Goal: Task Accomplishment & Management: Complete application form

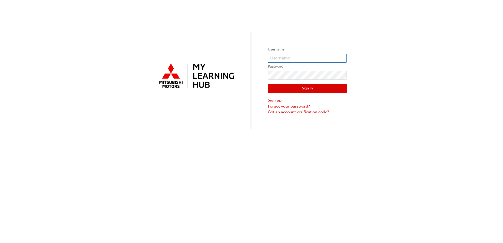
type input "0005831637"
click at [321, 87] on button "Sign In" at bounding box center [307, 89] width 79 height 10
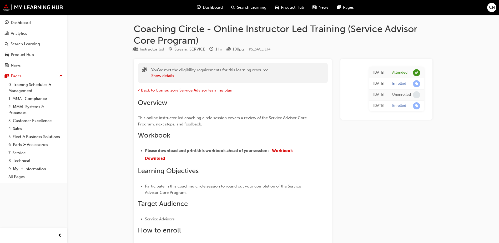
drag, startPoint x: 217, startPoint y: 9, endPoint x: 205, endPoint y: 4, distance: 12.8
click at [205, 4] on span "Dashboard" at bounding box center [213, 7] width 20 height 6
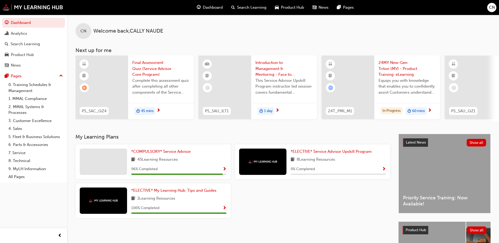
click at [156, 87] on span "Complete this assessment quiz after completing all other components of the Serv…" at bounding box center [160, 87] width 57 height 18
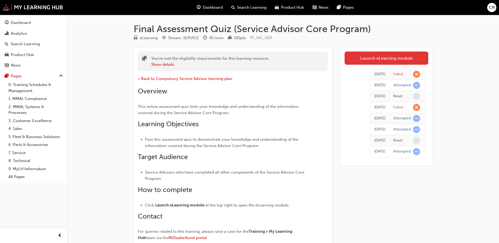
click at [380, 58] on link "Launch eLearning module" at bounding box center [386, 58] width 84 height 13
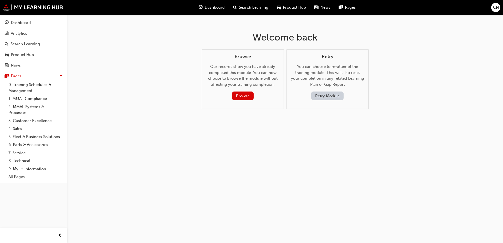
click at [324, 98] on button "Retry Module" at bounding box center [327, 96] width 32 height 9
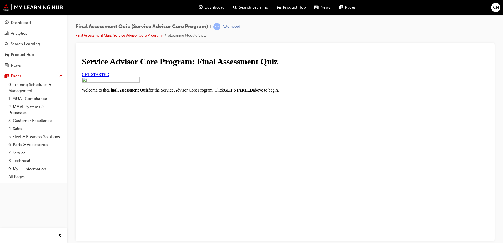
click at [109, 77] on span "GET STARTED" at bounding box center [96, 74] width 28 height 4
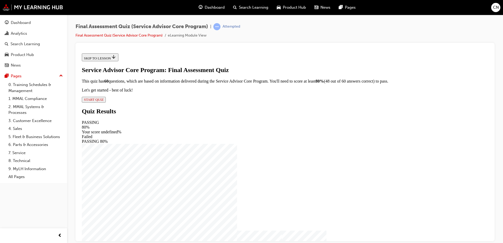
click at [104, 101] on span "START QUIZ" at bounding box center [94, 99] width 20 height 4
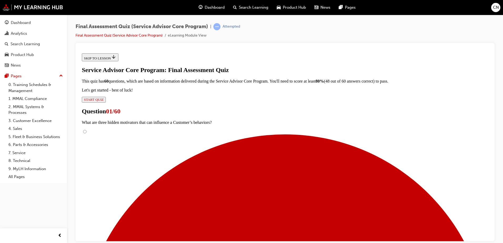
click at [106, 108] on span "Question" at bounding box center [94, 111] width 24 height 7
radio input "true"
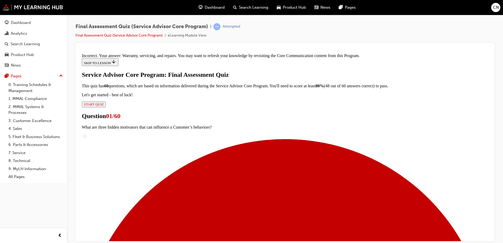
scroll to position [108, 0]
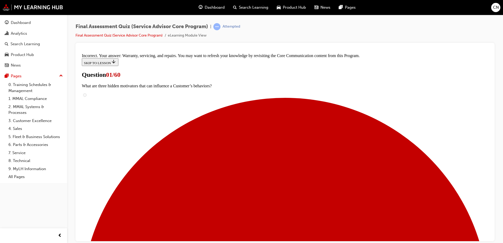
scroll to position [58, 0]
checkbox input "true"
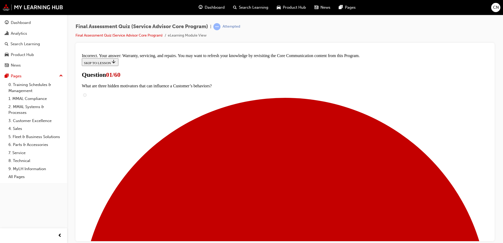
checkbox input "true"
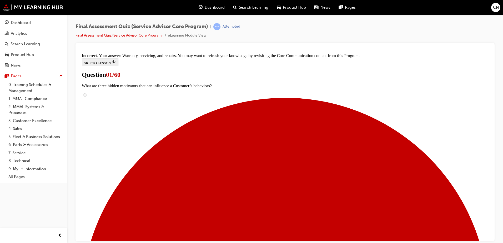
checkbox input "true"
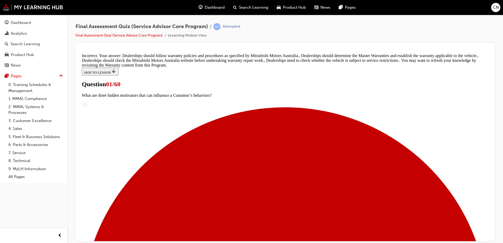
scroll to position [165, 0]
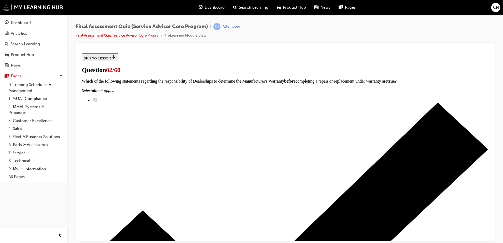
scroll to position [0, 0]
radio input "true"
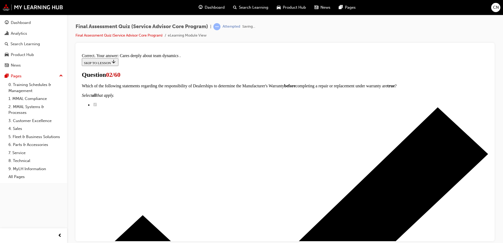
scroll to position [76, 0]
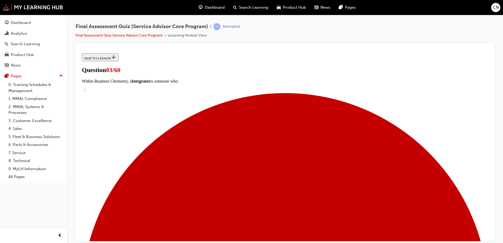
scroll to position [149, 0]
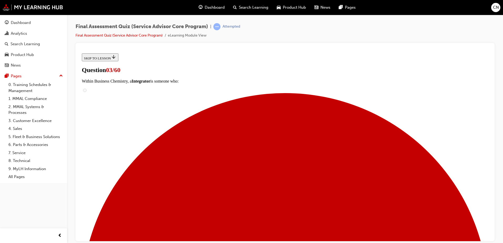
scroll to position [294, 0]
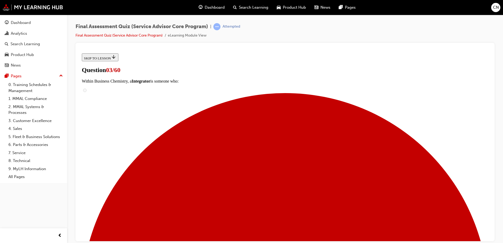
scroll to position [39, 0]
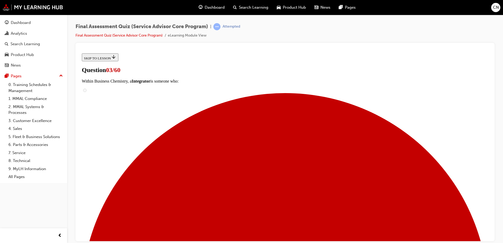
scroll to position [29, 0]
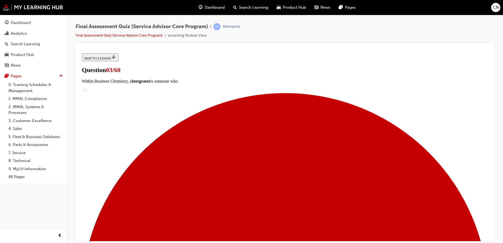
scroll to position [338, 0]
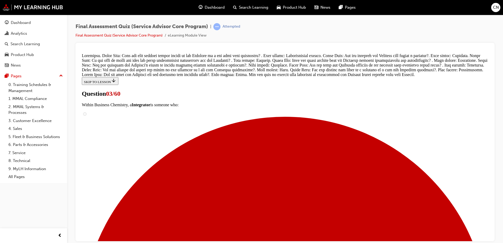
scroll to position [387, 0]
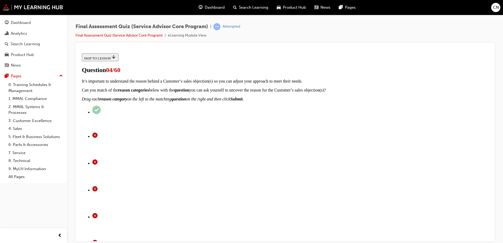
scroll to position [223, 0]
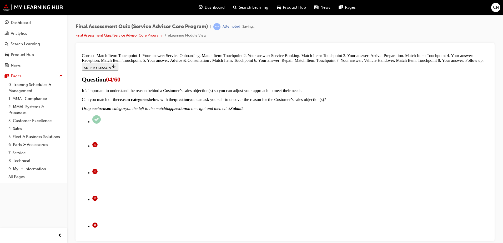
scroll to position [240, 0]
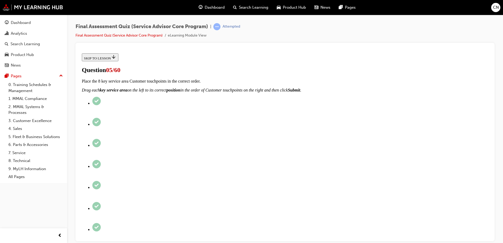
scroll to position [168, 0]
checkbox input "true"
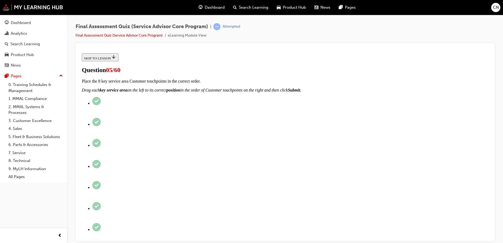
checkbox input "true"
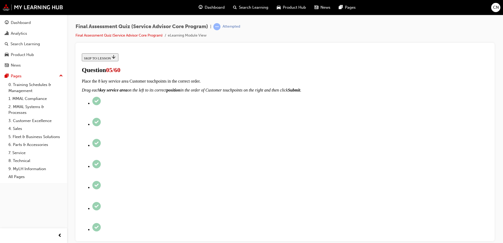
checkbox input "true"
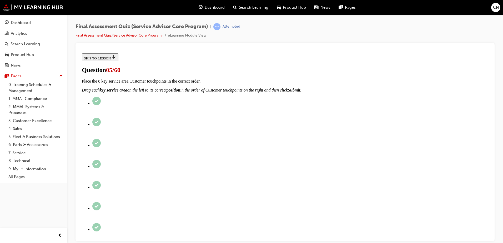
checkbox input "true"
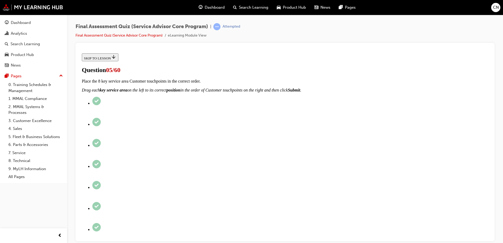
checkbox input "true"
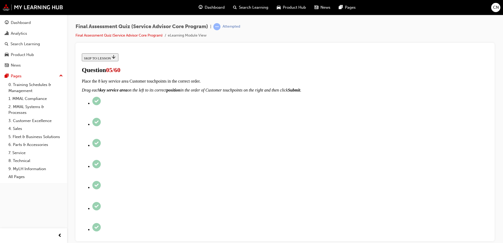
scroll to position [69, 0]
checkbox input "true"
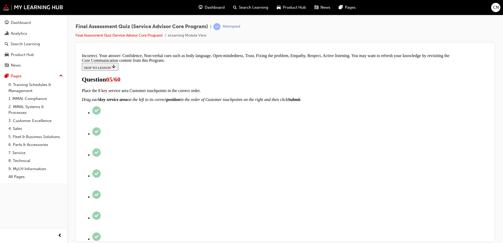
scroll to position [252, 0]
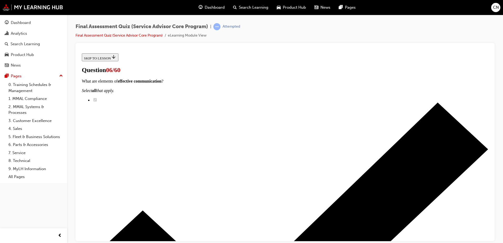
scroll to position [0, 0]
radio input "true"
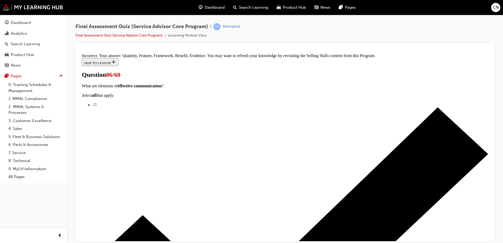
scroll to position [108, 0]
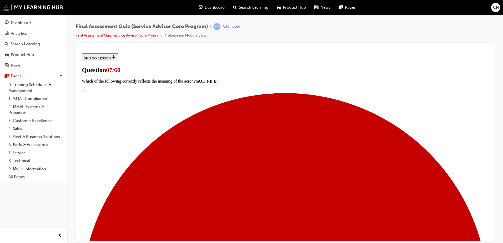
scroll to position [59, 0]
radio input "true"
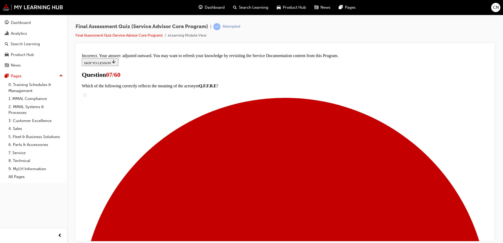
scroll to position [162, 0]
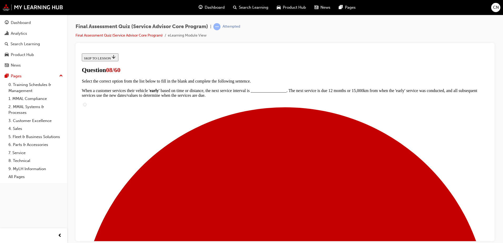
scroll to position [71, 0]
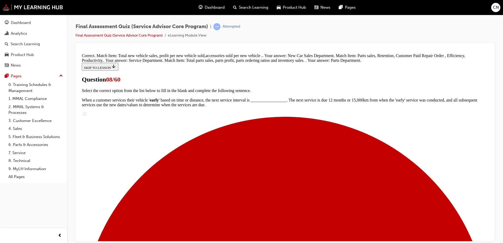
scroll to position [121, 0]
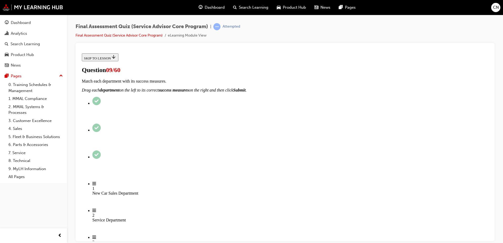
scroll to position [54, 0]
checkbox input "true"
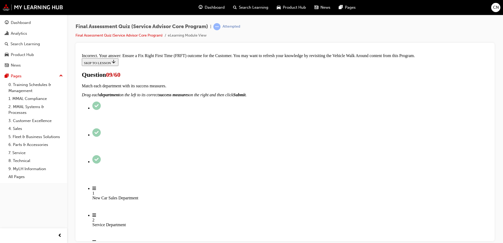
scroll to position [107, 0]
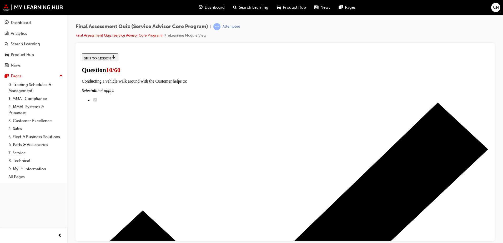
scroll to position [46, 0]
radio input "true"
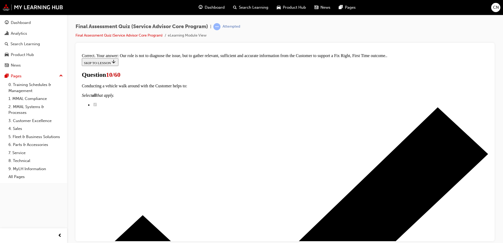
scroll to position [113, 0]
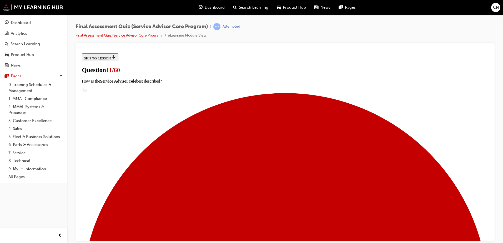
scroll to position [66, 0]
checkbox input "true"
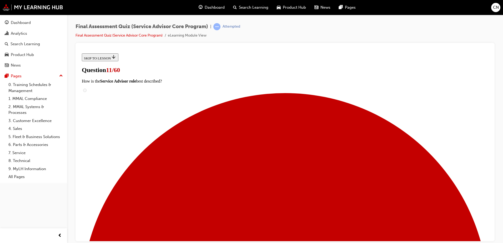
checkbox input "true"
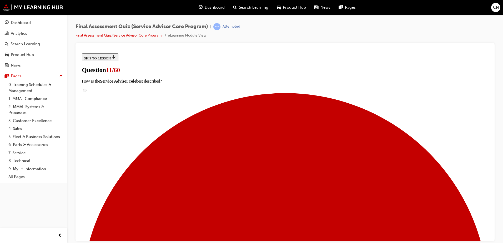
checkbox input "true"
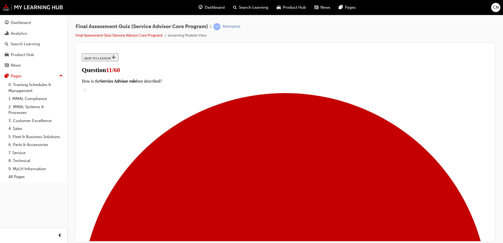
checkbox input "true"
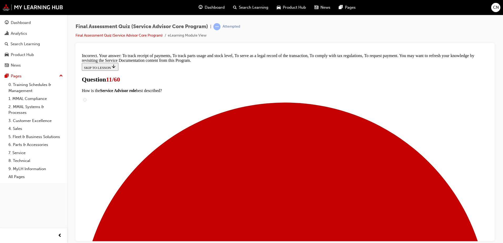
scroll to position [168, 0]
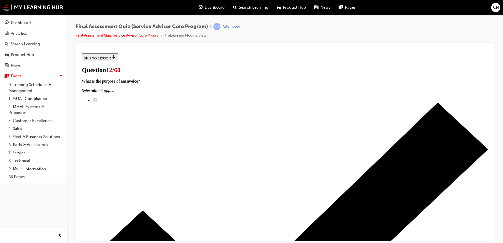
scroll to position [77, 0]
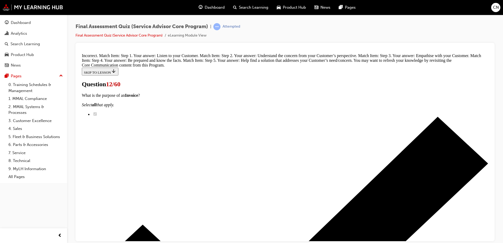
scroll to position [183, 0]
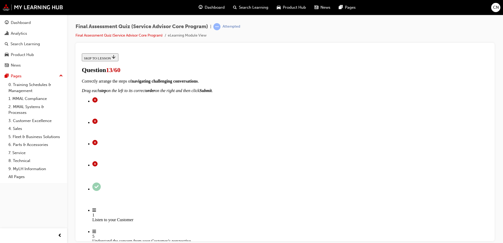
scroll to position [40, 0]
radio input "true"
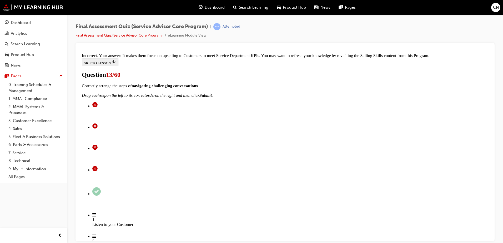
scroll to position [114, 0]
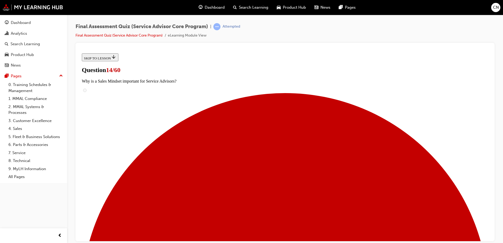
scroll to position [43, 0]
radio input "true"
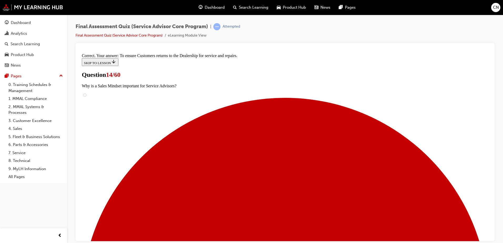
scroll to position [95, 0]
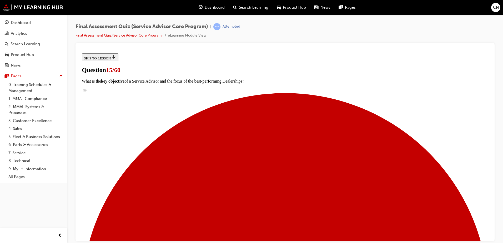
scroll to position [53, 0]
radio input "true"
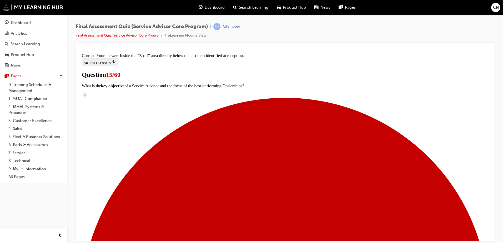
scroll to position [106, 0]
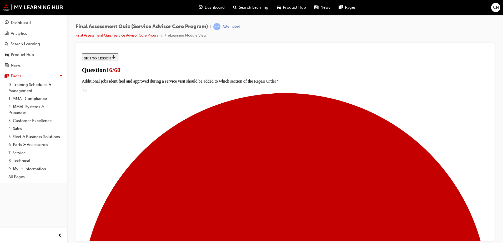
scroll to position [0, 0]
radio input "true"
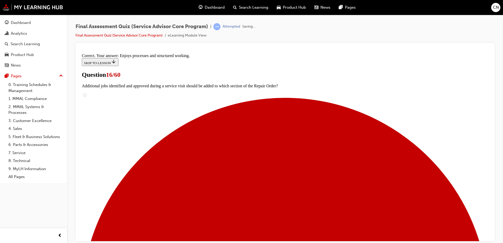
scroll to position [76, 0]
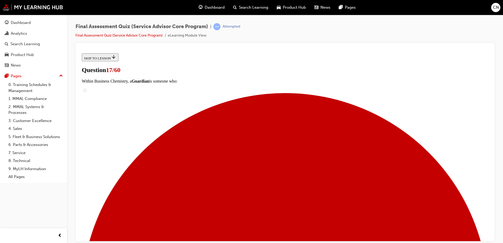
scroll to position [42, 0]
radio input "true"
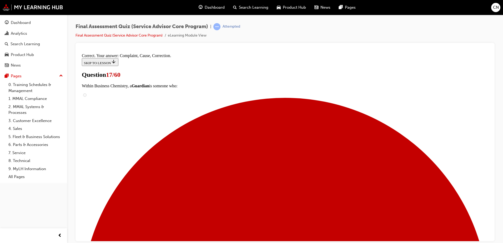
scroll to position [94, 0]
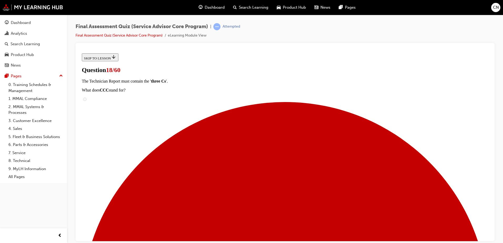
scroll to position [51, 0]
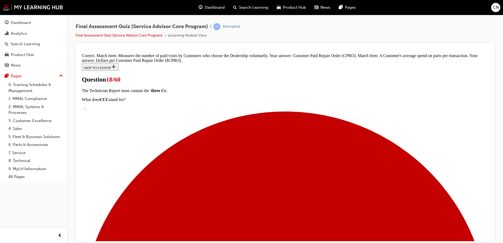
scroll to position [89, 0]
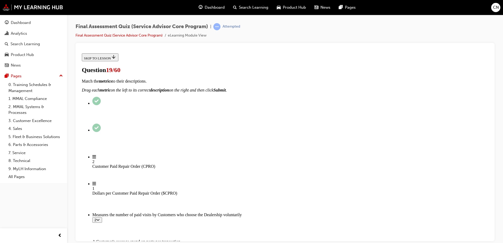
scroll to position [38, 0]
radio input "true"
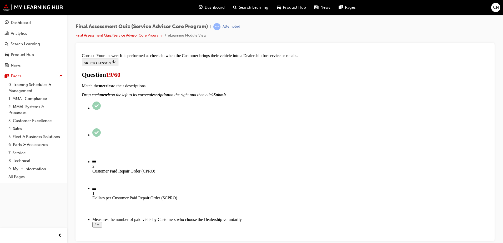
scroll to position [97, 0]
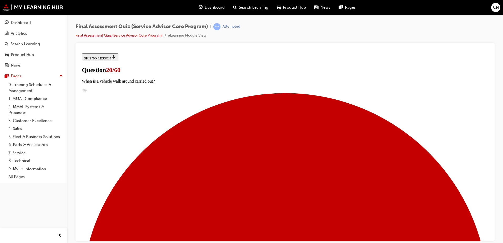
scroll to position [58, 0]
checkbox input "true"
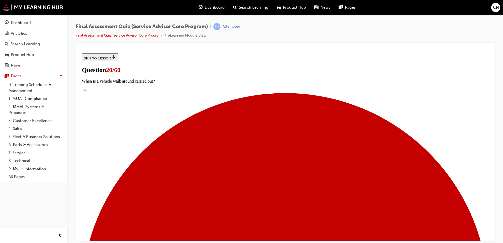
checkbox input "true"
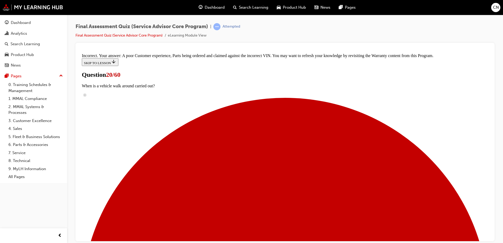
scroll to position [126, 0]
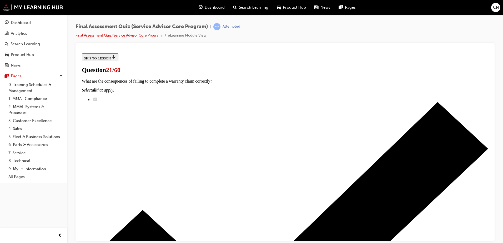
scroll to position [67, 0]
radio input "true"
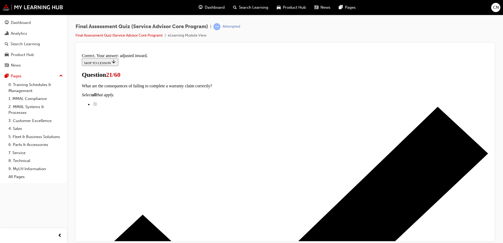
scroll to position [130, 0]
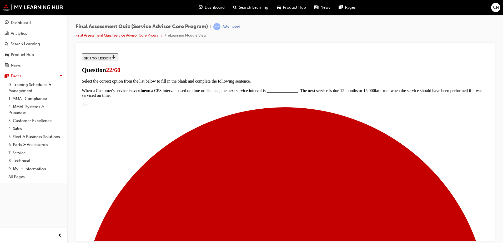
scroll to position [17, 0]
radio input "true"
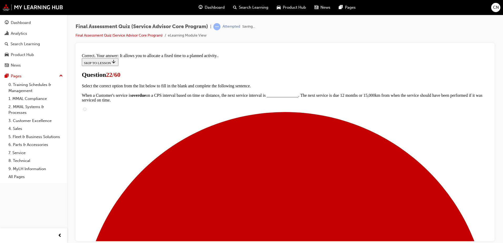
scroll to position [76, 0]
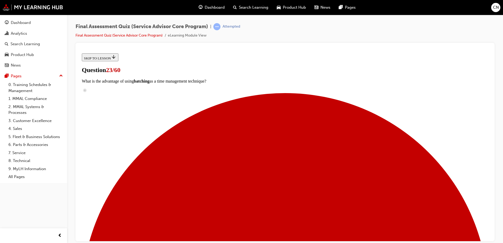
scroll to position [48, 0]
checkbox input "true"
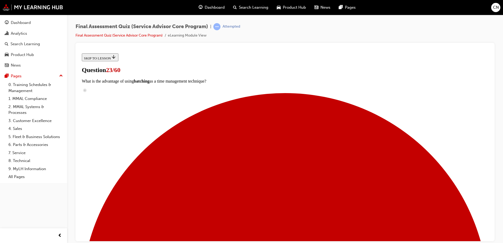
checkbox input "true"
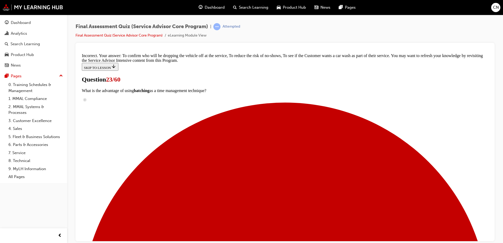
scroll to position [140, 0]
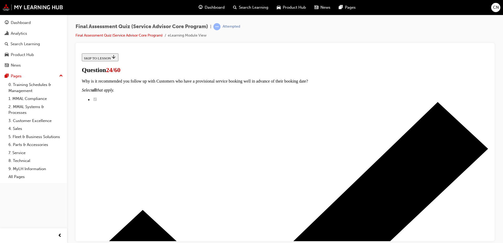
scroll to position [0, 0]
radio input "true"
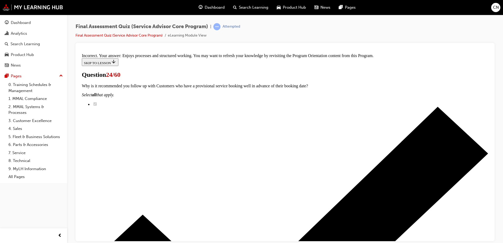
scroll to position [108, 0]
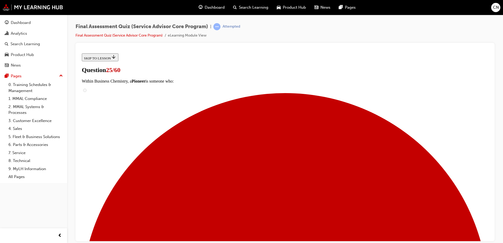
scroll to position [58, 0]
checkbox input "true"
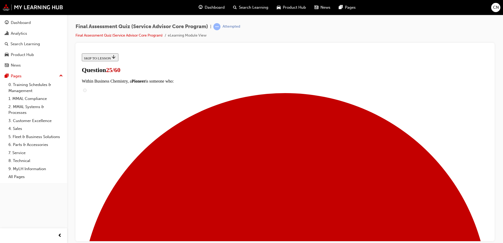
checkbox input "true"
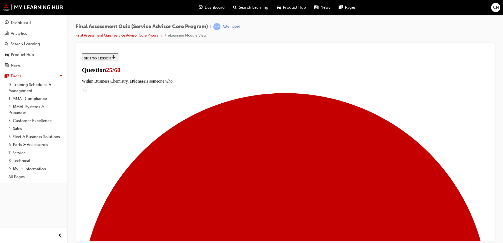
checkbox input "true"
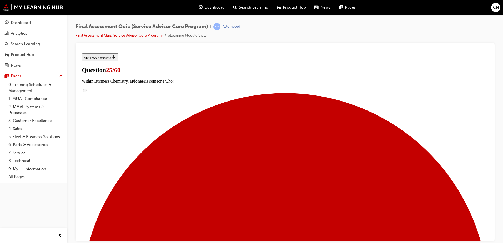
checkbox input "true"
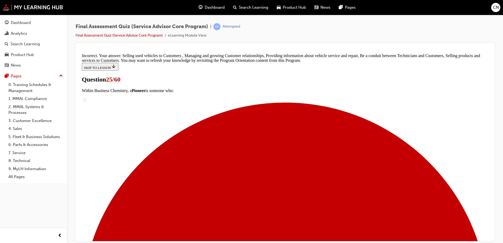
scroll to position [157, 0]
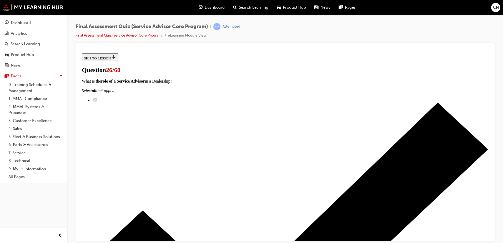
scroll to position [48, 0]
radio input "true"
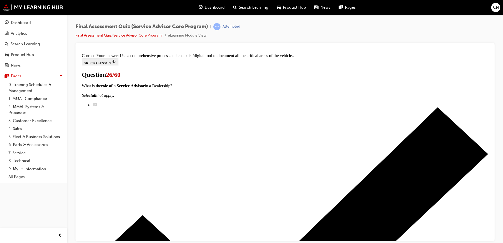
scroll to position [87, 0]
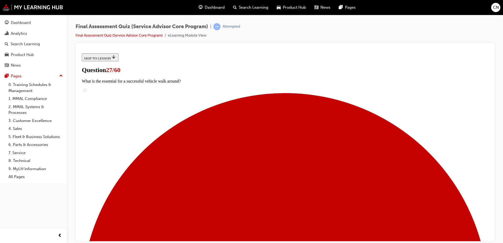
scroll to position [39, 0]
checkbox input "true"
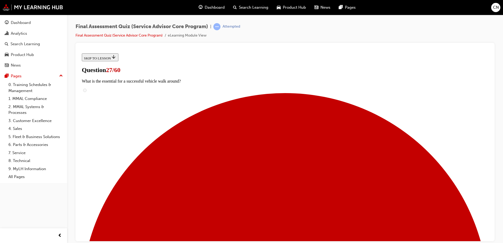
checkbox input "true"
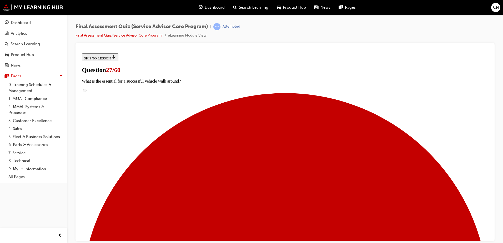
checkbox input "true"
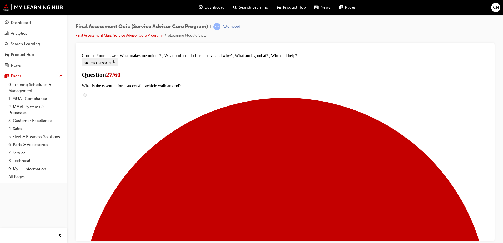
scroll to position [94, 0]
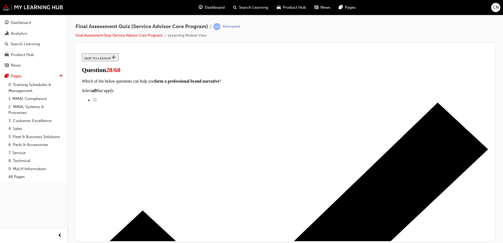
scroll to position [33, 0]
radio input "true"
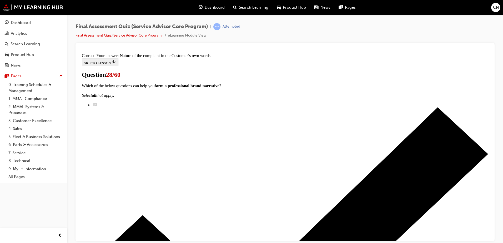
scroll to position [85, 0]
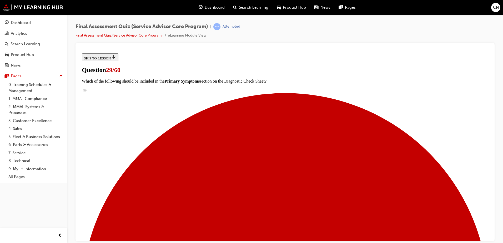
scroll to position [61, 0]
checkbox input "true"
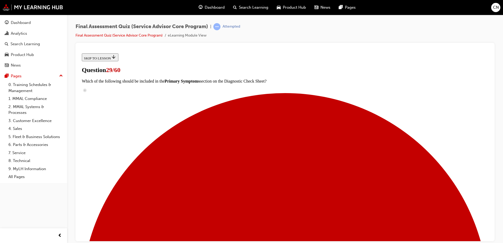
checkbox input "true"
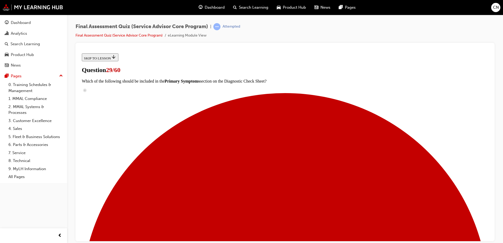
checkbox input "true"
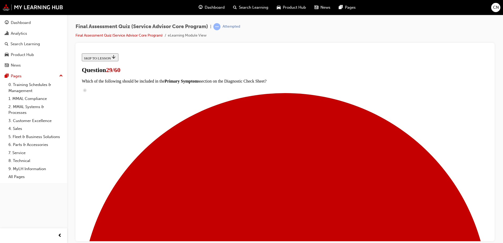
checkbox input "true"
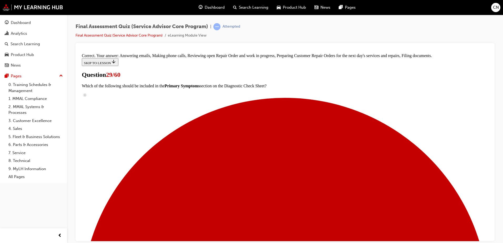
scroll to position [150, 0]
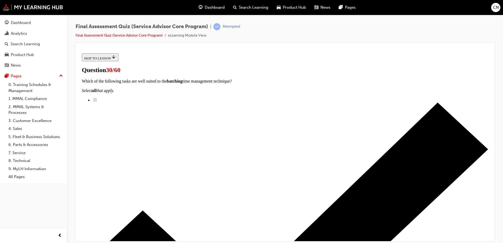
scroll to position [99, 0]
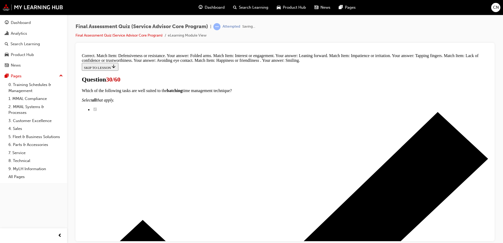
scroll to position [158, 0]
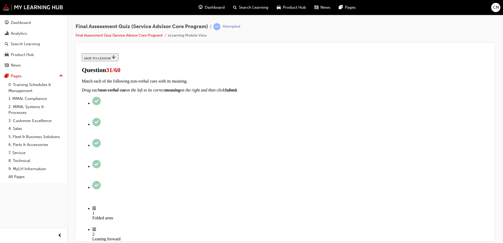
scroll to position [91, 0]
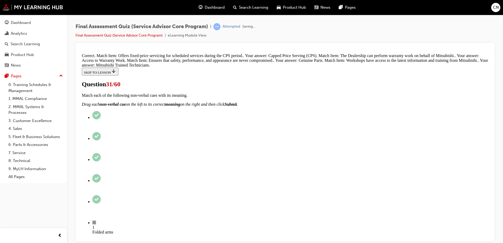
scroll to position [154, 0]
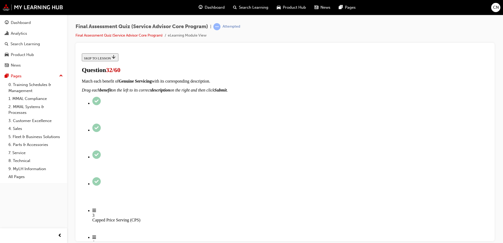
scroll to position [121, 0]
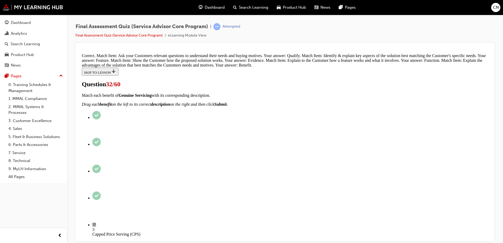
scroll to position [196, 0]
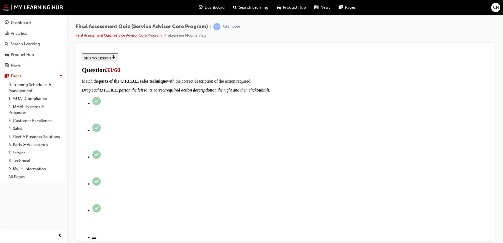
scroll to position [88, 0]
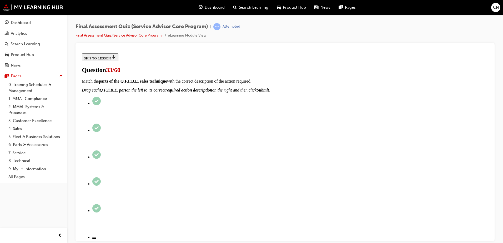
checkbox input "false"
checkbox input "true"
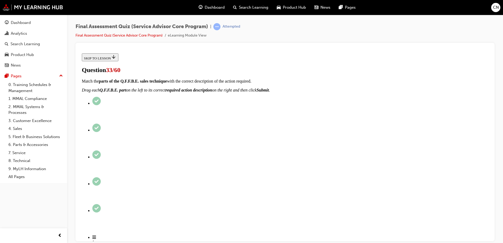
checkbox input "true"
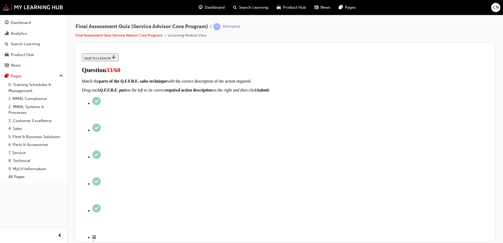
checkbox input "true"
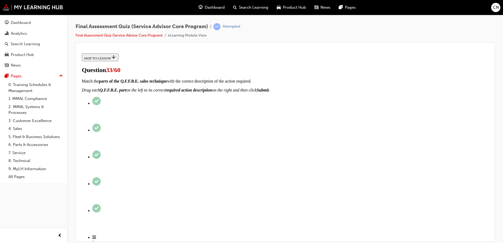
scroll to position [97, 0]
checkbox input "true"
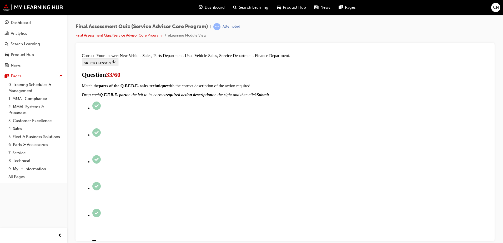
scroll to position [208, 0]
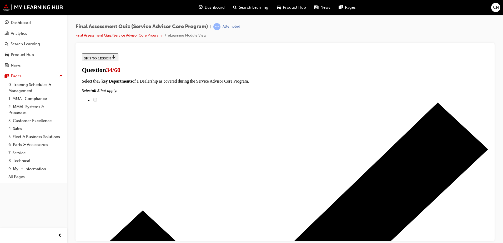
scroll to position [82, 0]
checkbox input "true"
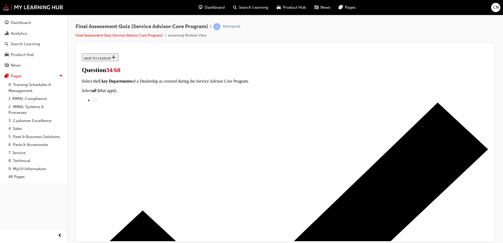
checkbox input "true"
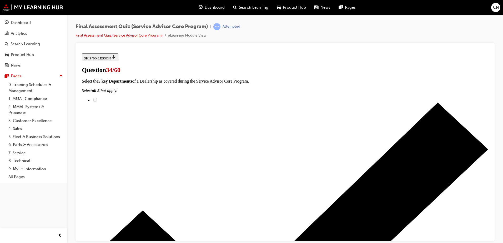
checkbox input "true"
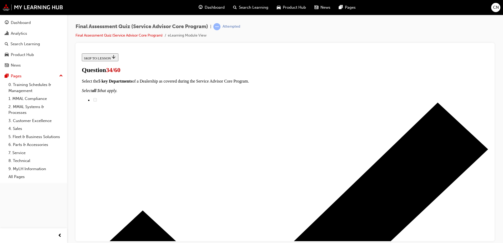
checkbox input "false"
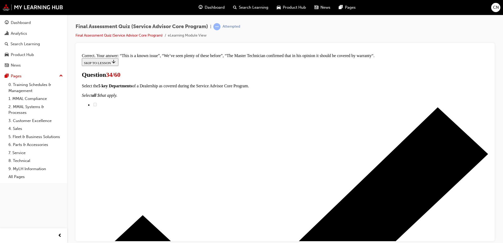
scroll to position [150, 0]
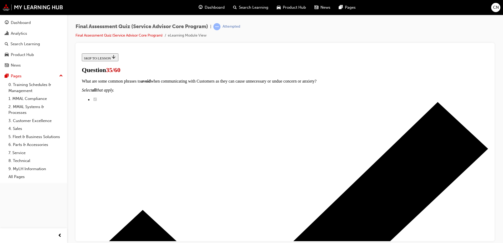
scroll to position [72, 0]
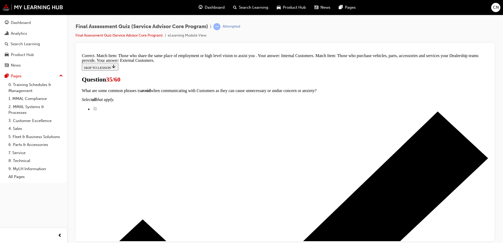
scroll to position [89, 0]
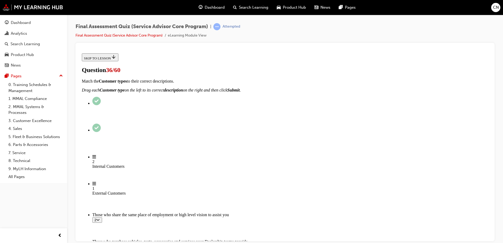
scroll to position [43, 0]
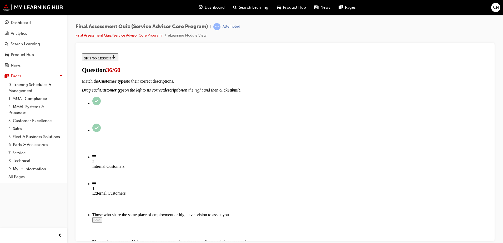
checkbox input "false"
checkbox input "true"
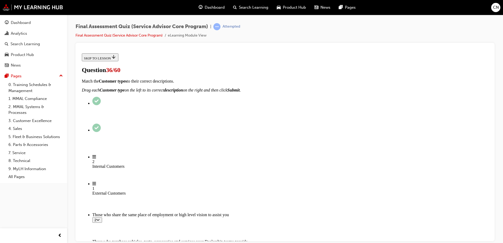
checkbox input "true"
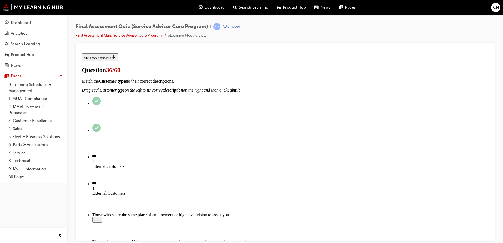
checkbox input "true"
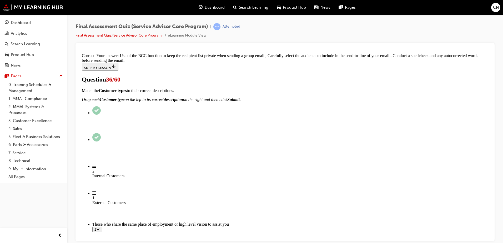
scroll to position [131, 0]
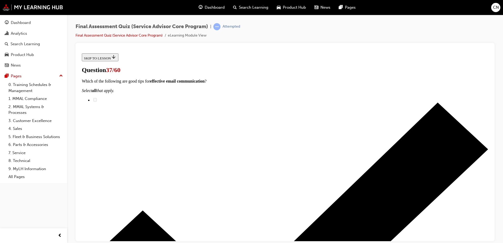
radio input "true"
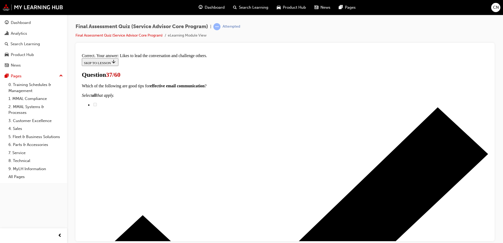
scroll to position [76, 0]
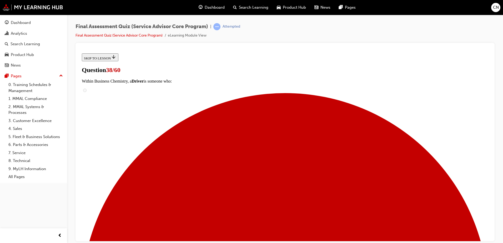
scroll to position [60, 0]
checkbox input "true"
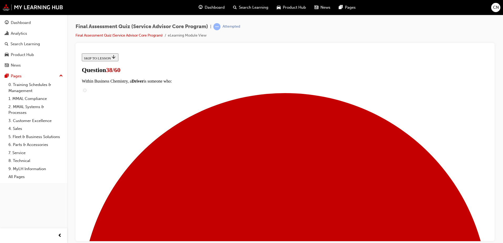
checkbox input "true"
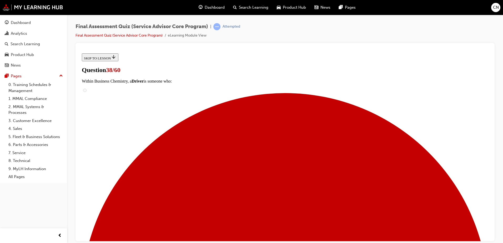
checkbox input "true"
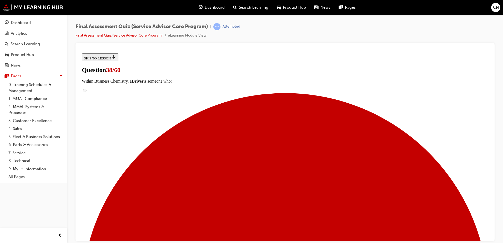
checkbox input "true"
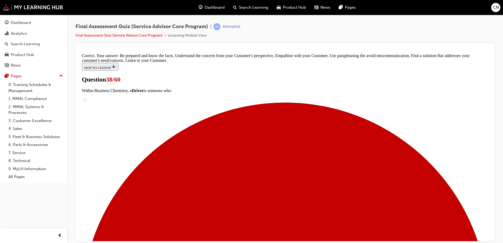
scroll to position [136, 0]
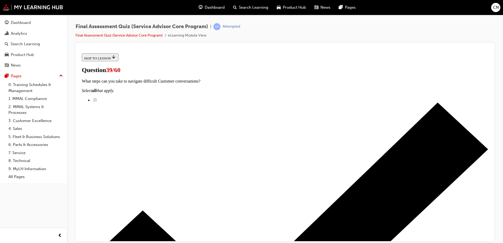
scroll to position [45, 0]
checkbox input "true"
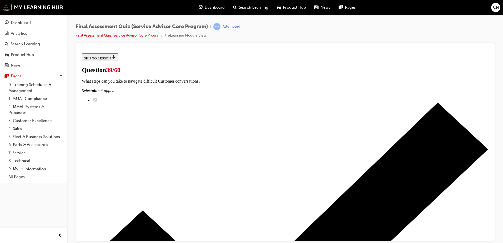
checkbox input "true"
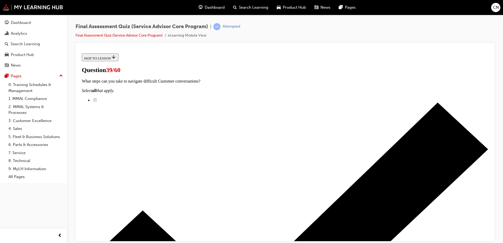
checkbox input "true"
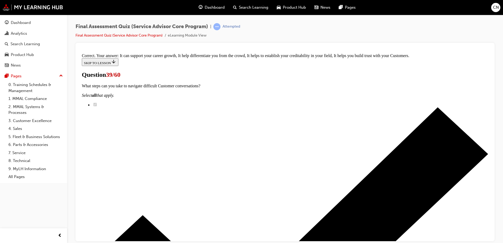
scroll to position [94, 0]
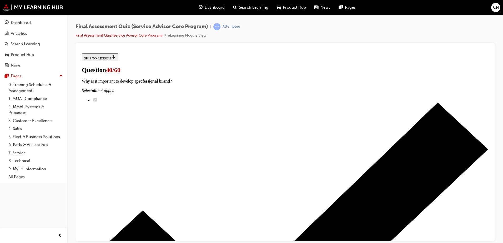
scroll to position [76, 0]
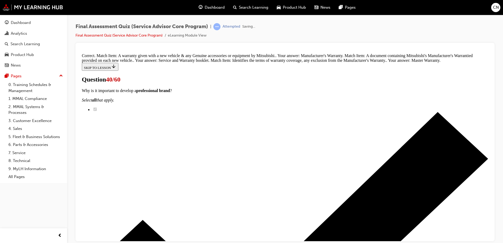
scroll to position [121, 0]
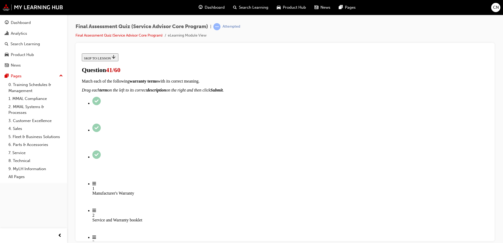
scroll to position [116, 0]
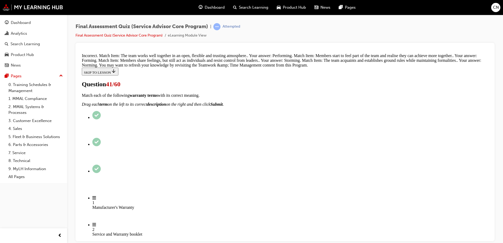
scroll to position [151, 0]
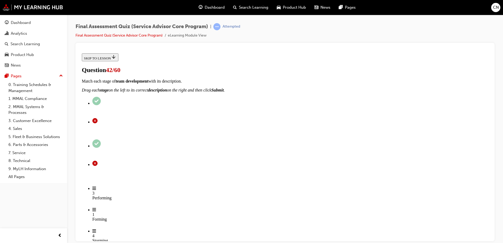
scroll to position [40, 0]
radio input "true"
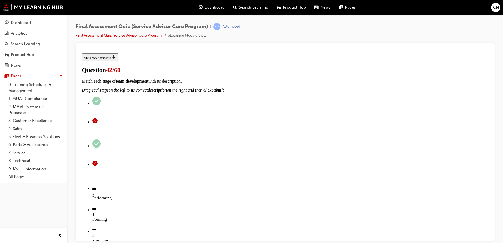
radio input "true"
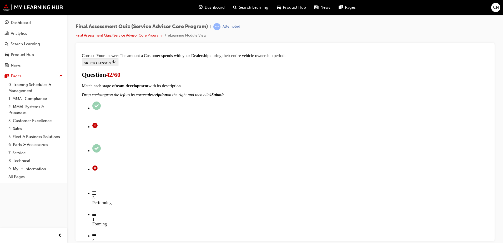
scroll to position [92, 0]
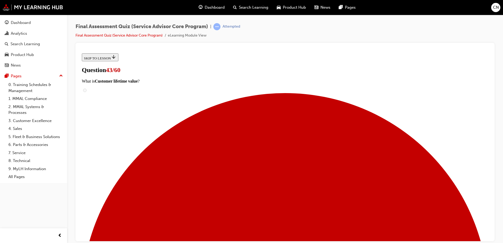
scroll to position [0, 0]
radio input "true"
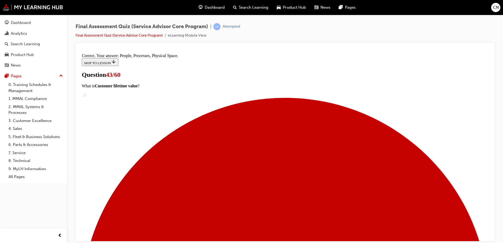
scroll to position [76, 0]
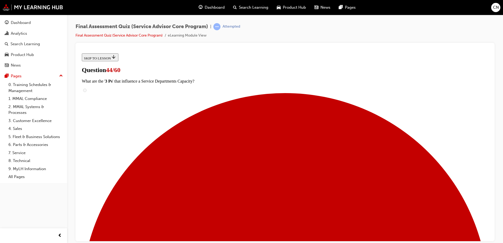
scroll to position [62, 0]
radio input "true"
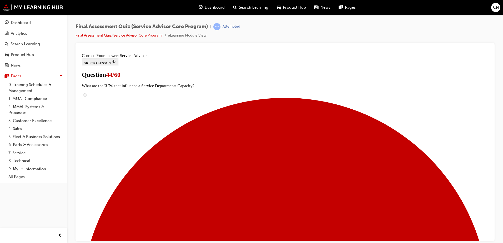
scroll to position [130, 0]
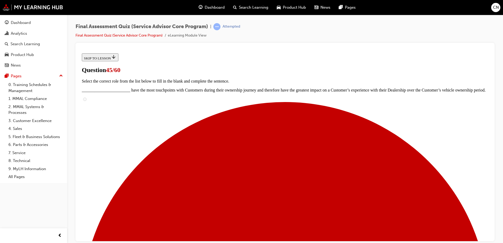
scroll to position [80, 0]
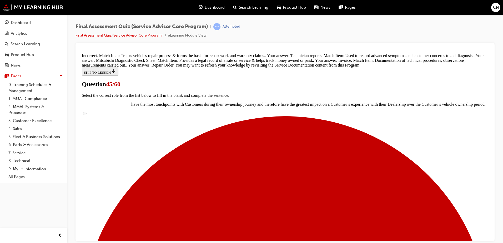
scroll to position [174, 0]
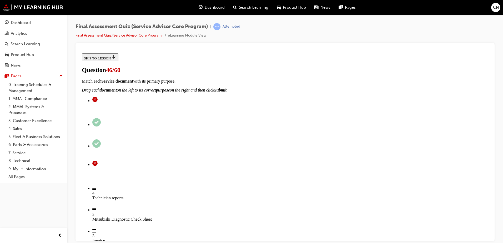
scroll to position [45, 0]
checkbox input "true"
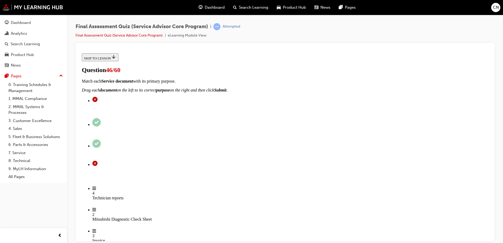
checkbox input "true"
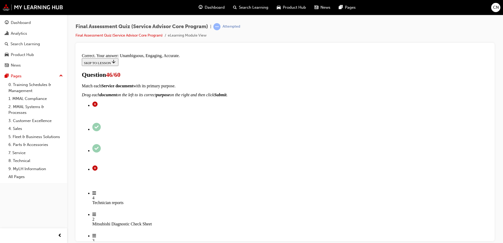
scroll to position [94, 0]
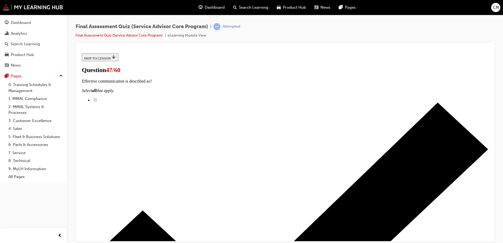
scroll to position [51, 0]
checkbox input "true"
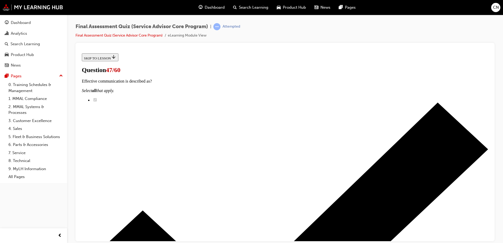
checkbox input "true"
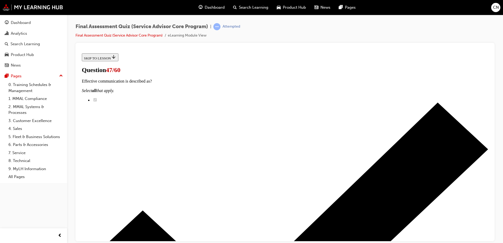
checkbox input "true"
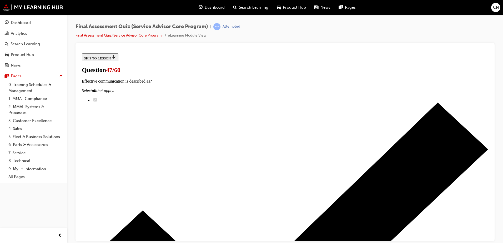
checkbox input "true"
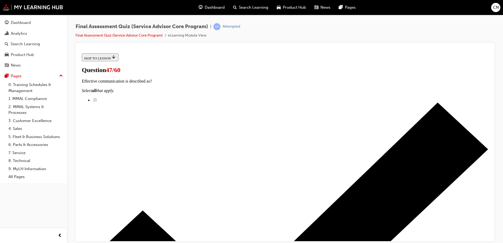
checkbox input "true"
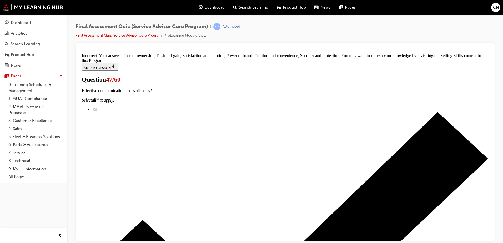
scroll to position [231, 0]
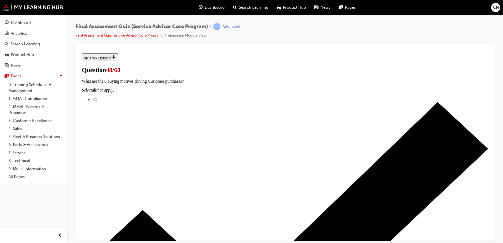
scroll to position [59, 0]
radio input "true"
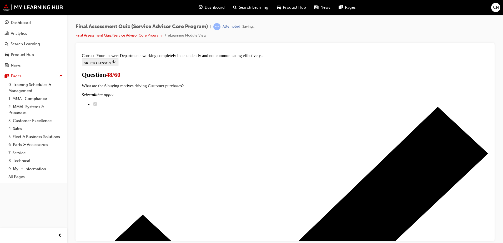
scroll to position [92, 0]
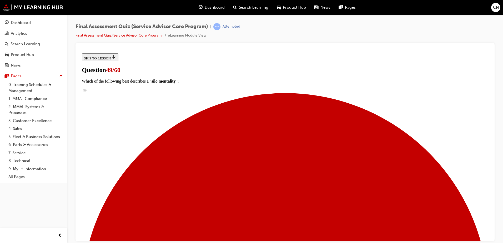
scroll to position [33, 0]
radio input "true"
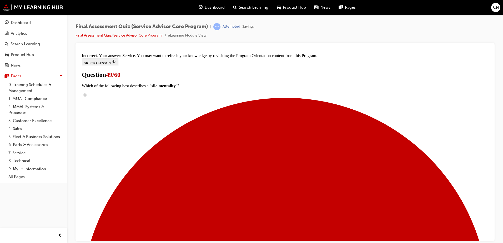
scroll to position [117, 0]
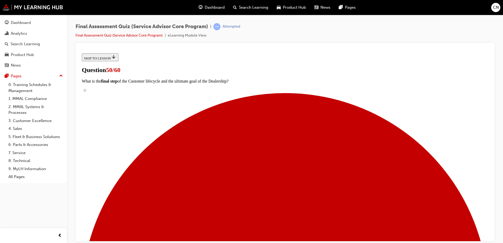
scroll to position [53, 0]
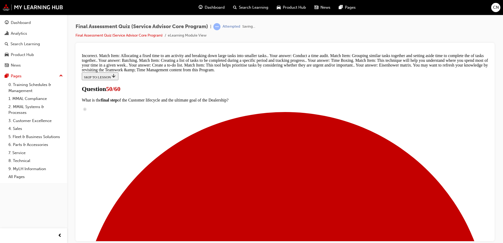
scroll to position [220, 0]
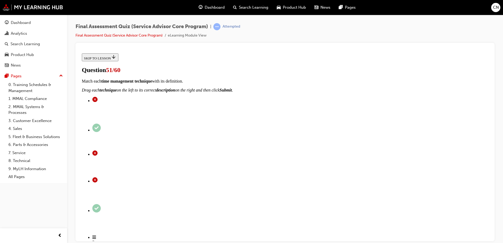
scroll to position [63, 0]
checkbox input "true"
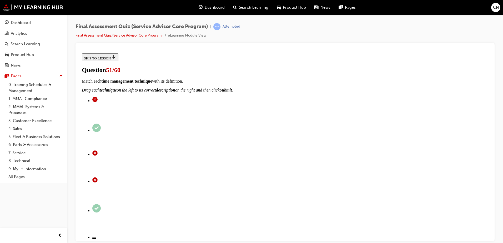
checkbox input "true"
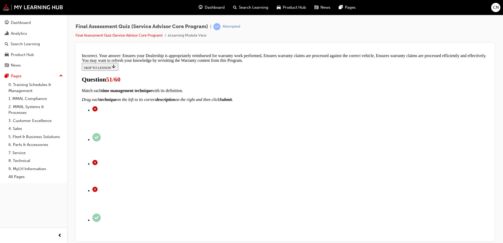
scroll to position [136, 0]
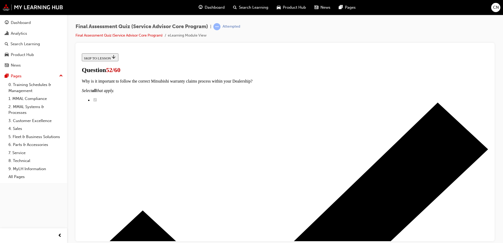
scroll to position [43, 0]
checkbox input "true"
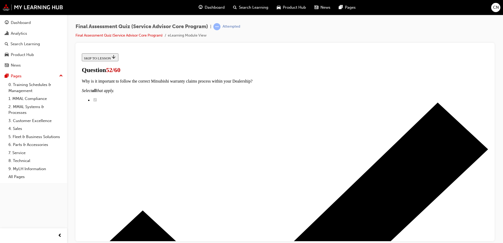
checkbox input "true"
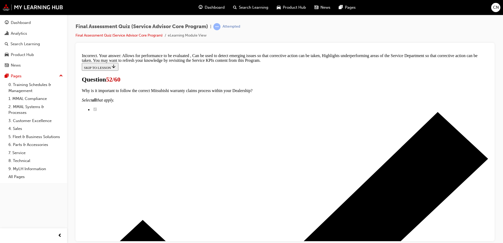
scroll to position [130, 0]
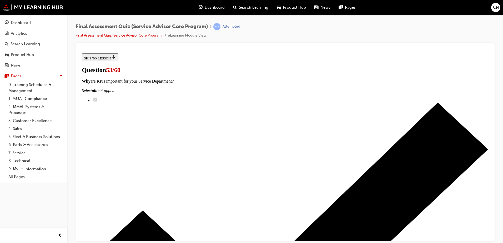
scroll to position [0, 0]
radio input "true"
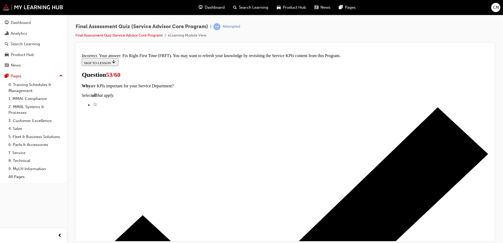
scroll to position [117, 0]
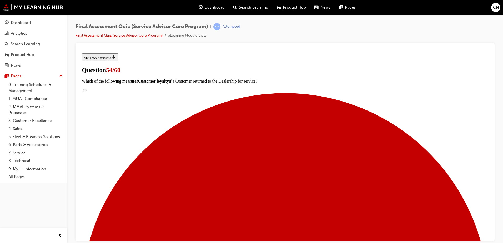
scroll to position [54, 0]
radio input "true"
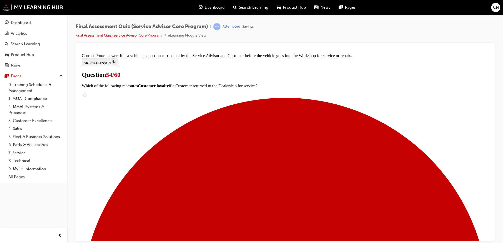
scroll to position [108, 0]
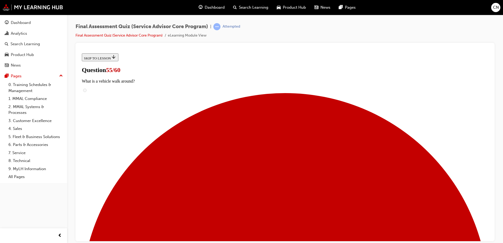
scroll to position [27, 0]
radio input "true"
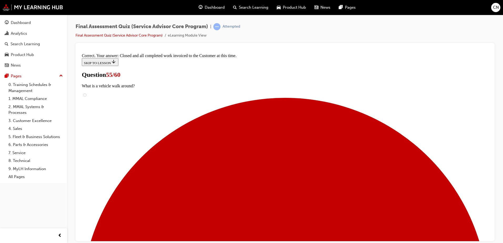
scroll to position [81, 0]
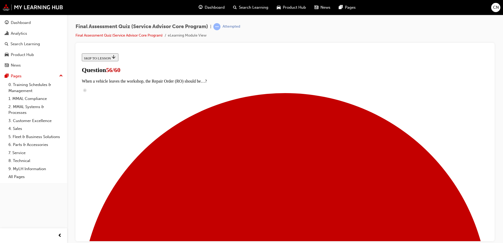
scroll to position [54, 0]
checkbox input "true"
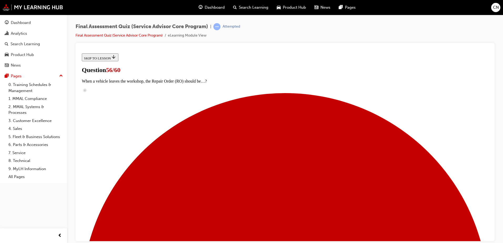
checkbox input "true"
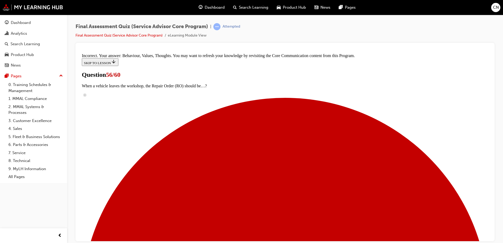
scroll to position [135, 0]
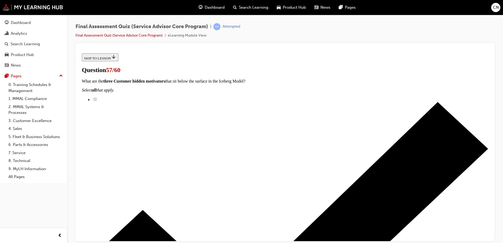
scroll to position [44, 0]
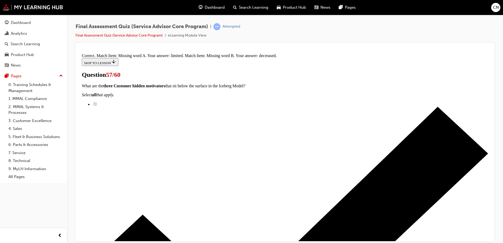
scroll to position [104, 0]
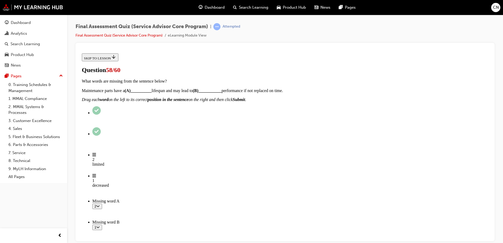
scroll to position [43, 0]
radio input "true"
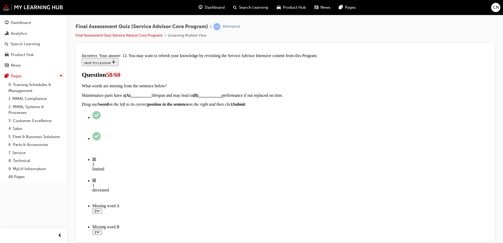
scroll to position [153, 0]
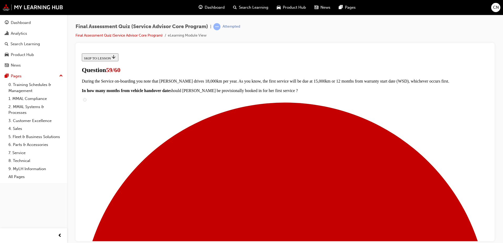
scroll to position [36, 0]
radio input "true"
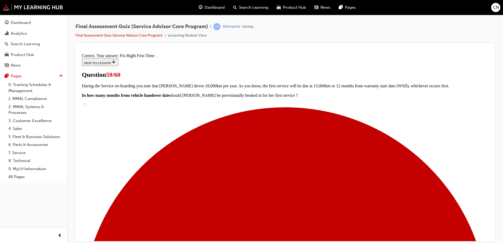
scroll to position [97, 0]
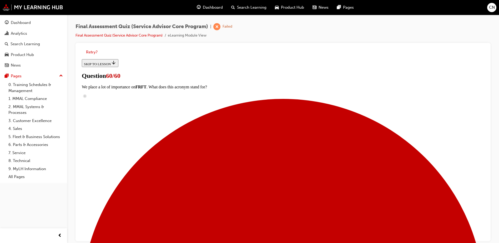
scroll to position [85, 0]
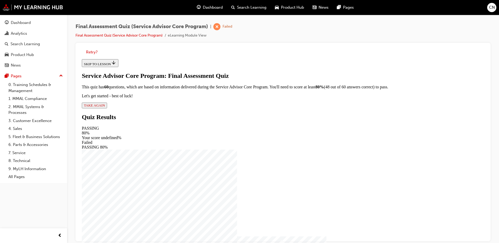
scroll to position [3, 0]
click at [105, 107] on span "TAKE AGAIN" at bounding box center [94, 105] width 21 height 4
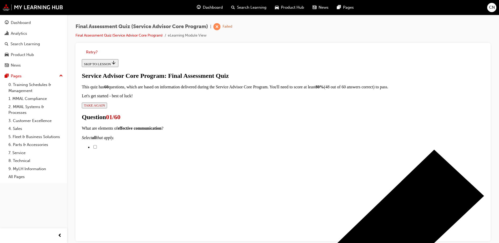
scroll to position [43, 0]
click at [97, 145] on input "Empathy" at bounding box center [94, 146] width 3 height 3
checkbox input "true"
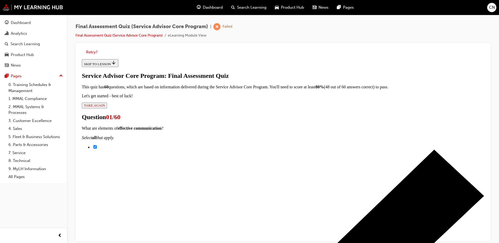
checkbox input "true"
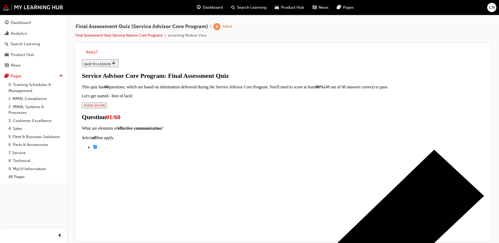
scroll to position [79, 0]
checkbox input "true"
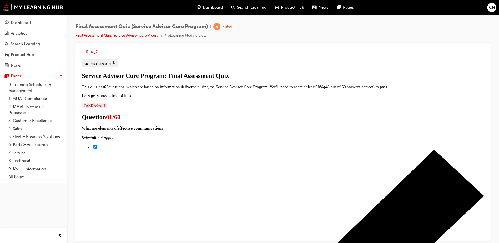
checkbox input "false"
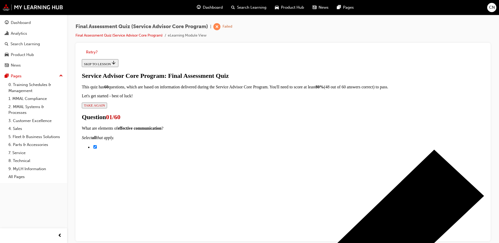
checkbox input "true"
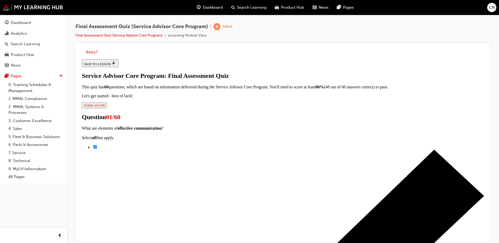
checkbox input "true"
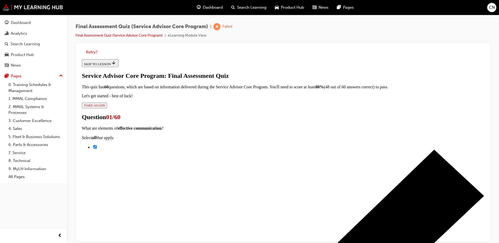
checkbox input "true"
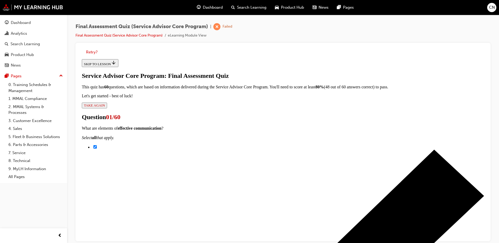
checkbox input "true"
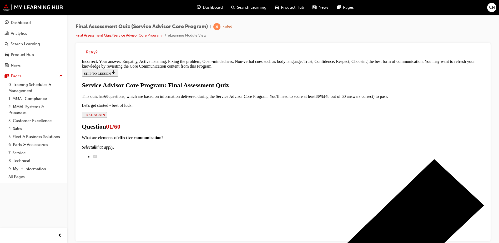
scroll to position [252, 0]
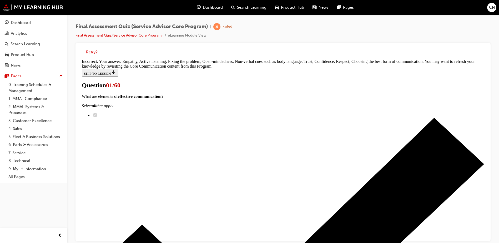
scroll to position [60, 0]
radio input "true"
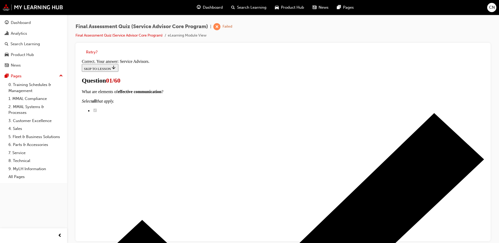
scroll to position [130, 0]
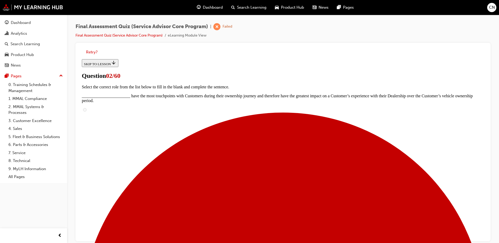
scroll to position [29, 0]
radio input "true"
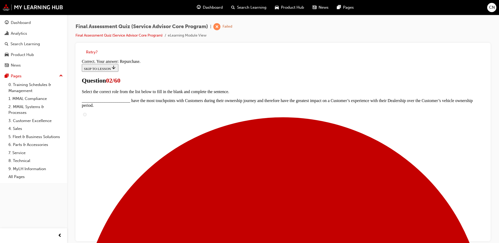
scroll to position [85, 0]
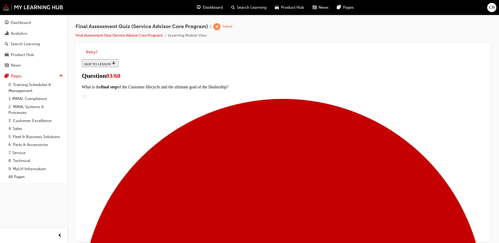
scroll to position [49, 0]
checkbox input "true"
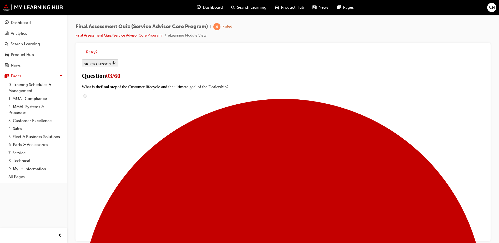
checkbox input "true"
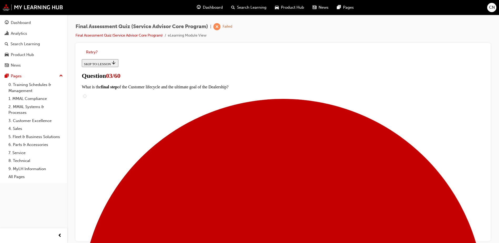
scroll to position [76, 0]
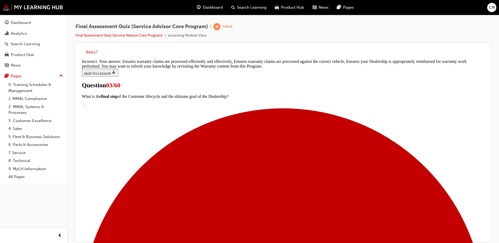
scroll to position [140, 0]
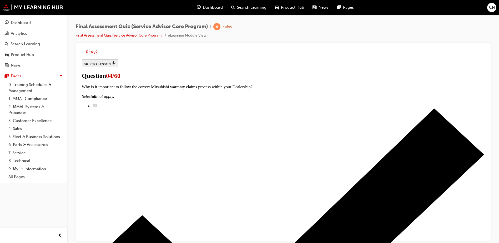
scroll to position [39, 0]
radio input "true"
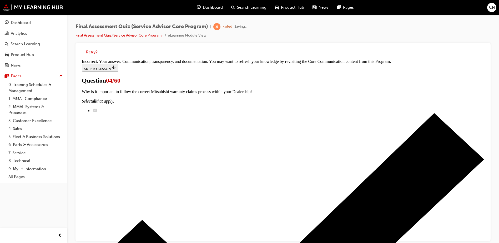
scroll to position [108, 0]
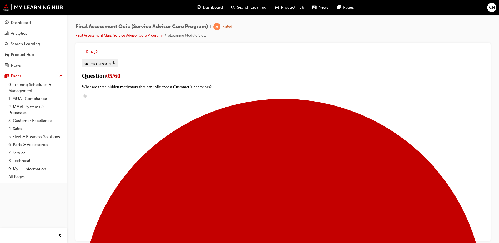
scroll to position [85, 0]
radio input "true"
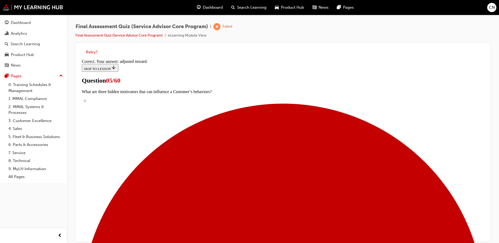
scroll to position [130, 0]
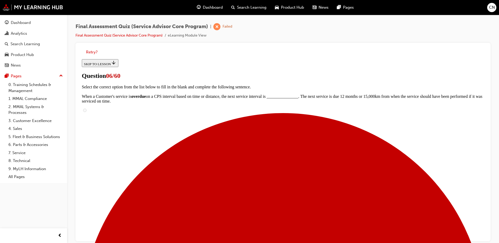
scroll to position [102, 0]
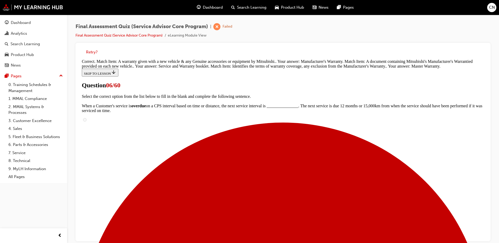
scroll to position [121, 0]
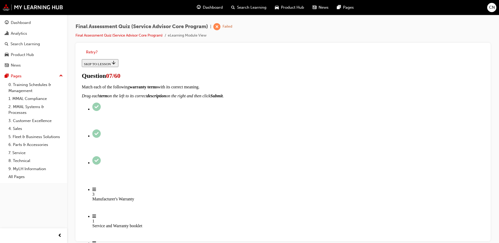
scroll to position [83, 0]
checkbox input "true"
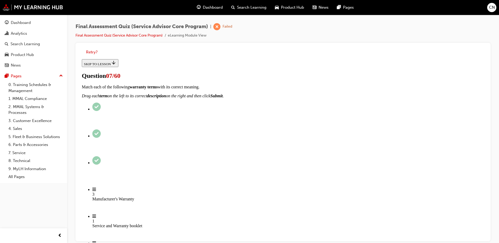
checkbox input "true"
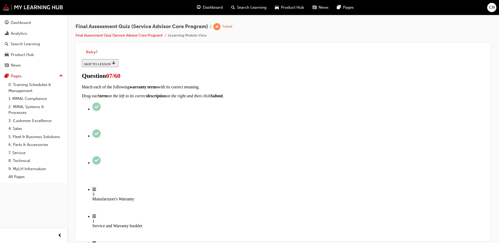
checkbox input "true"
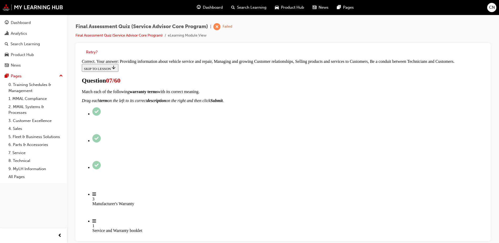
scroll to position [136, 0]
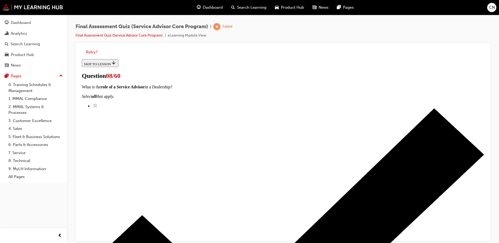
scroll to position [0, 0]
radio input "true"
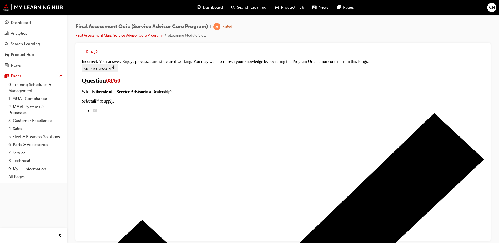
scroll to position [108, 0]
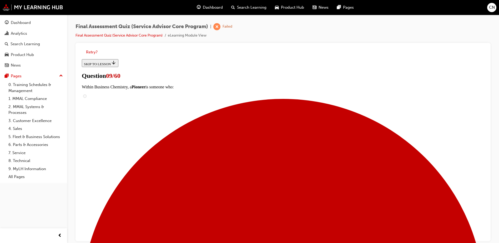
scroll to position [38, 0]
radio input "true"
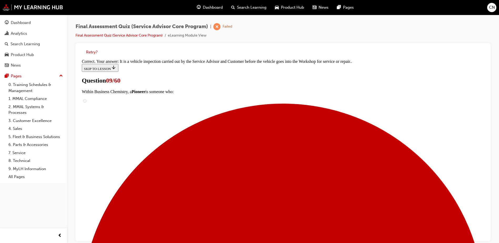
scroll to position [108, 0]
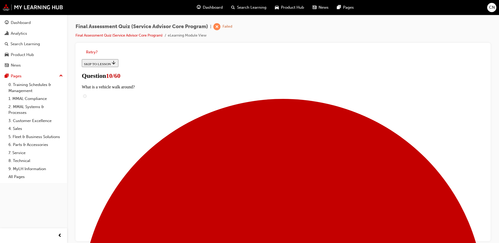
scroll to position [0, 0]
radio input "true"
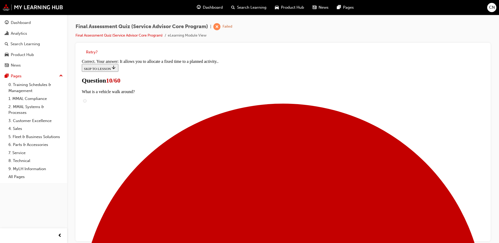
scroll to position [76, 0]
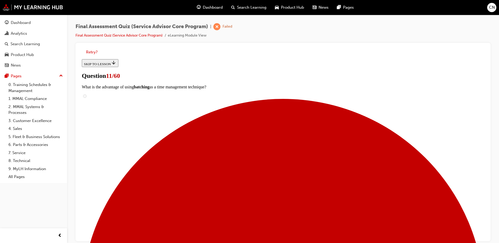
scroll to position [64, 0]
checkbox input "true"
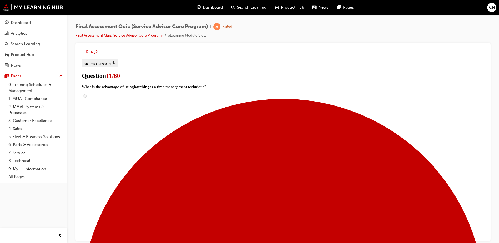
checkbox input "true"
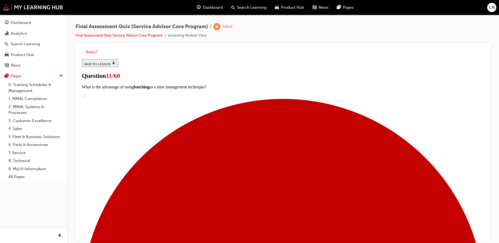
checkbox input "true"
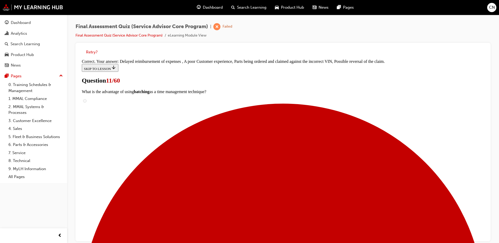
scroll to position [94, 0]
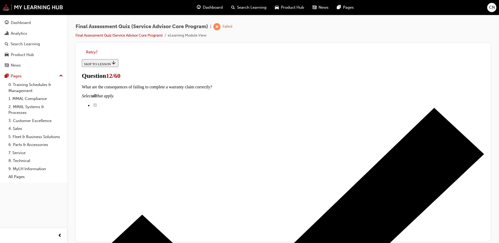
scroll to position [86, 0]
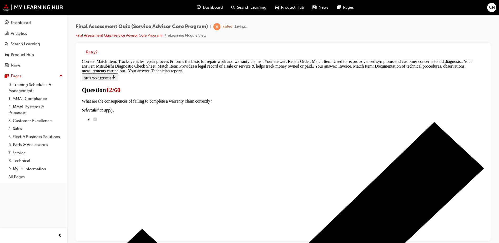
scroll to position [141, 0]
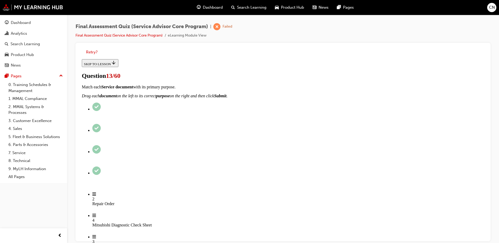
scroll to position [97, 0]
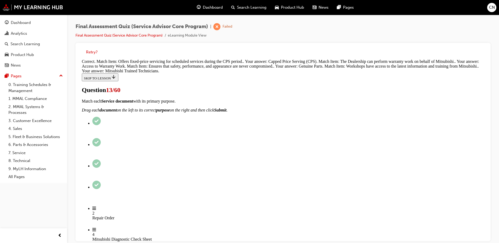
scroll to position [154, 0]
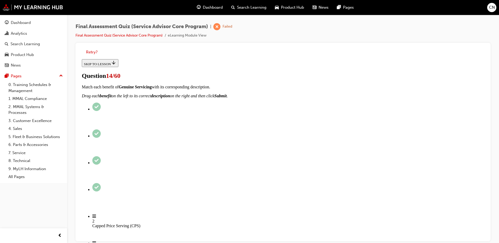
scroll to position [0, 0]
